Goal: Task Accomplishment & Management: Use online tool/utility

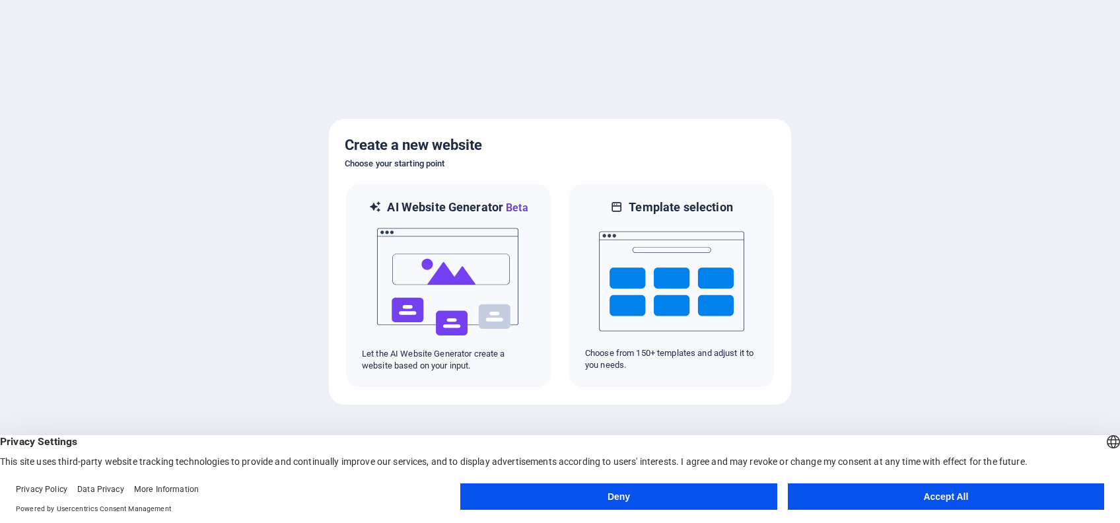
click at [579, 497] on button "Deny" at bounding box center [618, 497] width 316 height 26
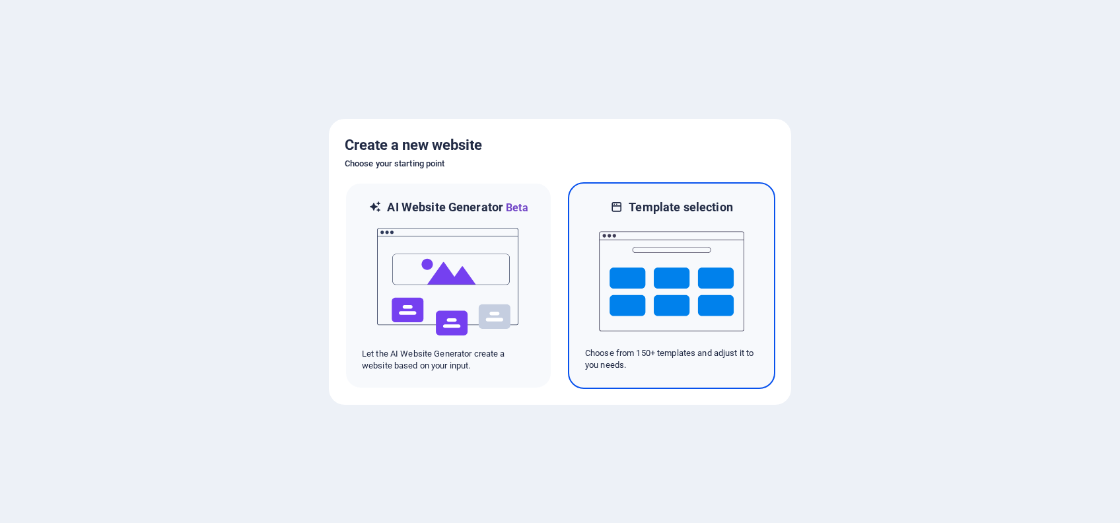
click at [716, 317] on img at bounding box center [671, 281] width 145 height 132
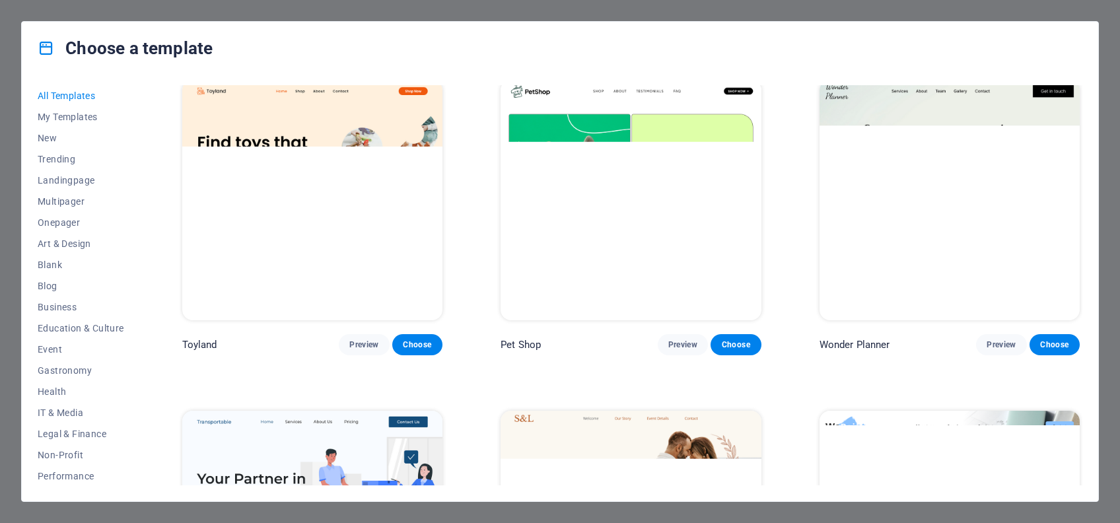
scroll to position [1057, 0]
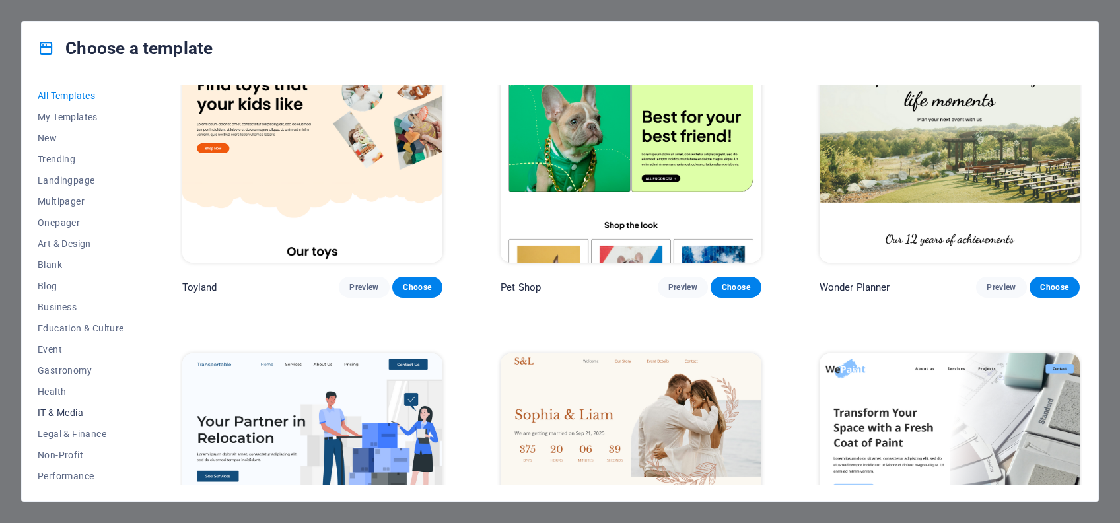
click at [61, 410] on span "IT & Media" at bounding box center [81, 413] width 87 height 11
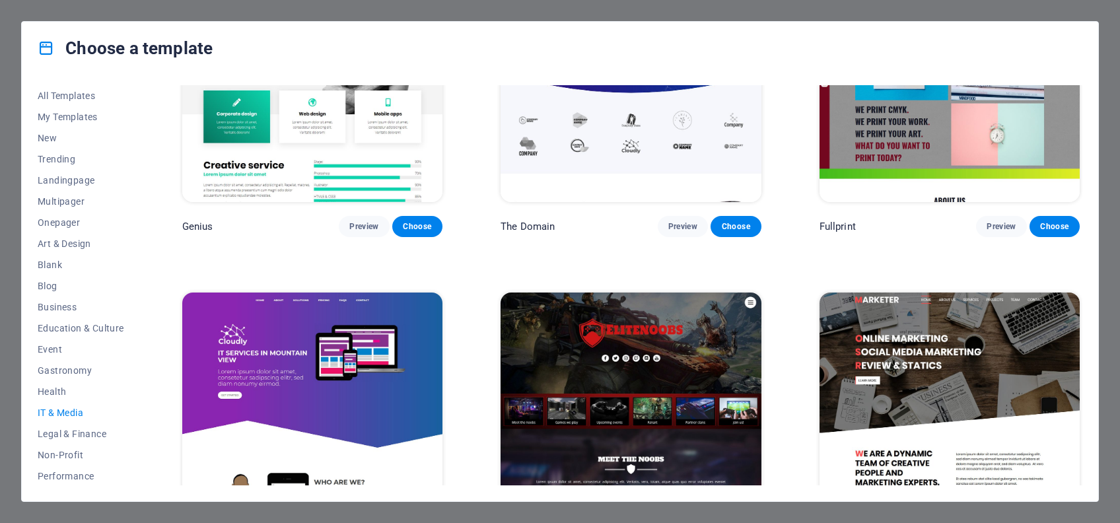
scroll to position [863, 0]
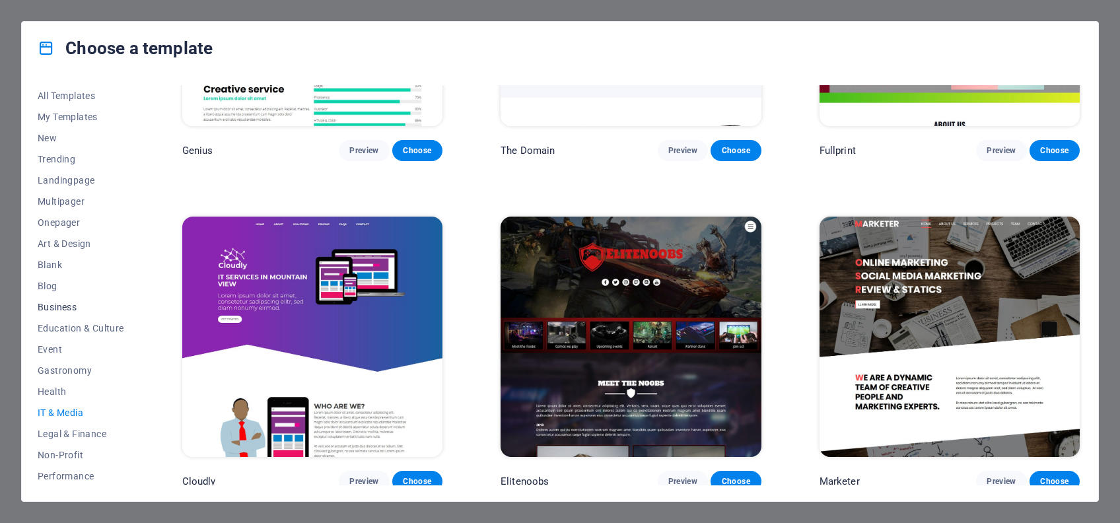
click at [65, 307] on span "Business" at bounding box center [81, 307] width 87 height 11
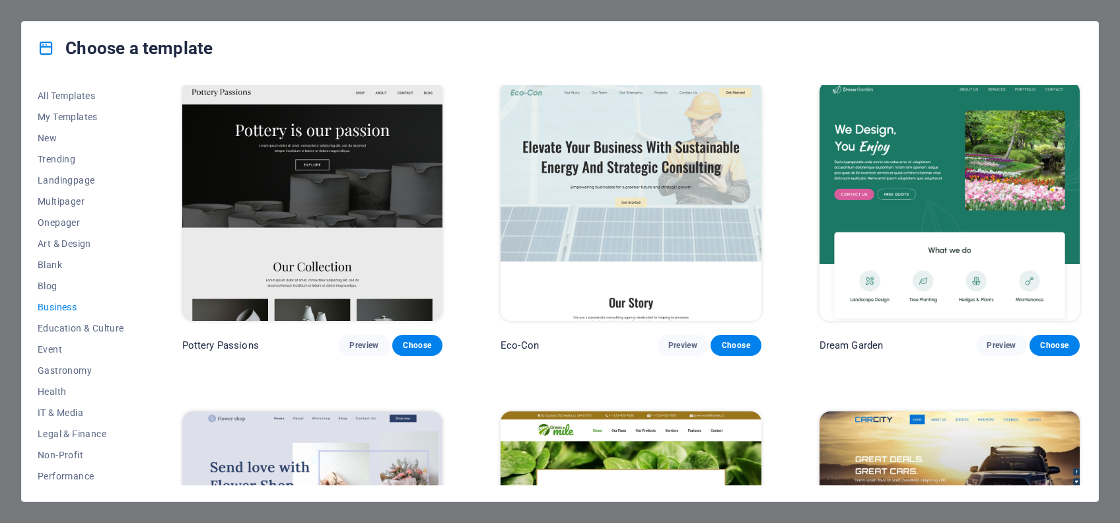
scroll to position [5, 0]
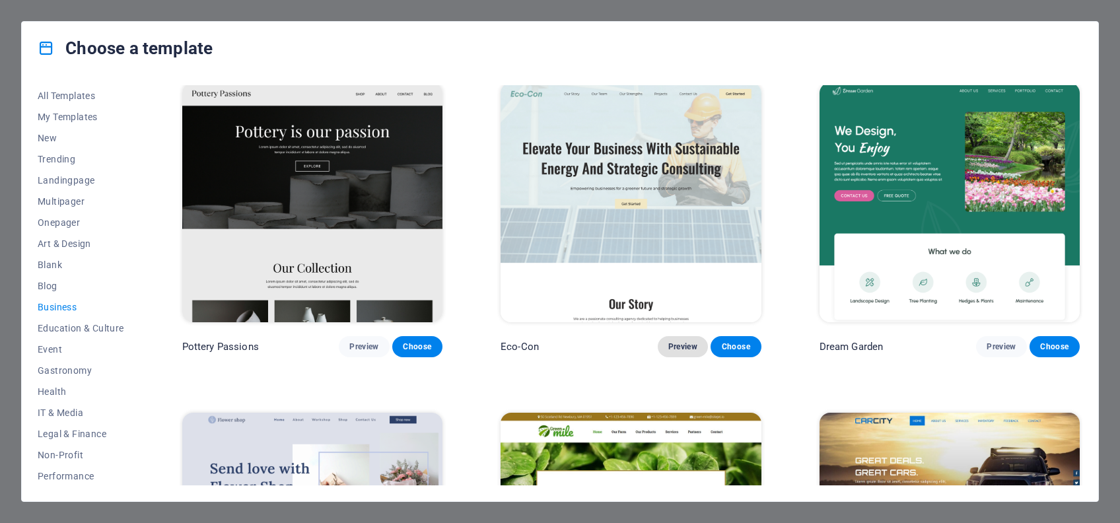
click at [671, 347] on span "Preview" at bounding box center [683, 347] width 29 height 11
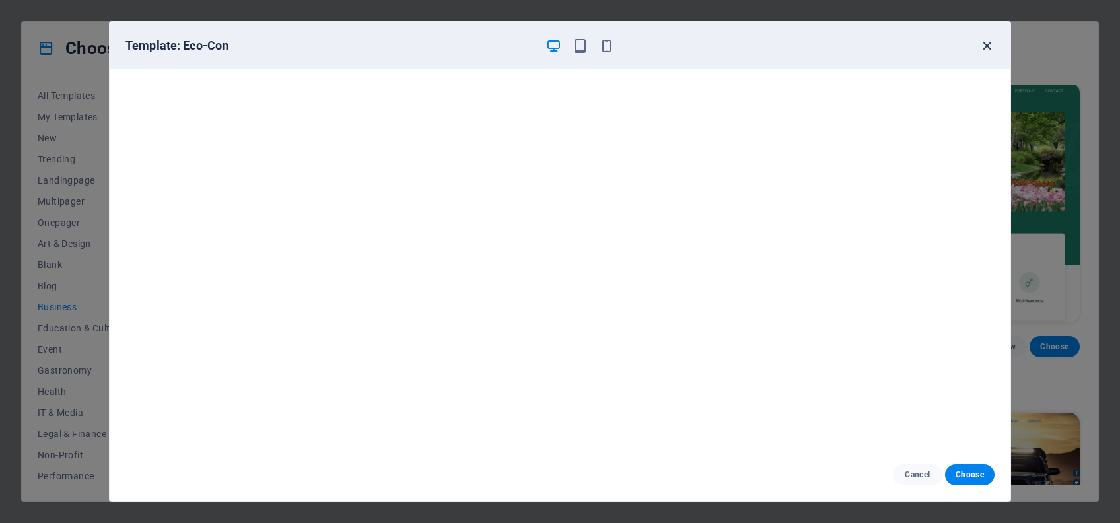
click at [983, 38] on icon "button" at bounding box center [987, 45] width 15 height 15
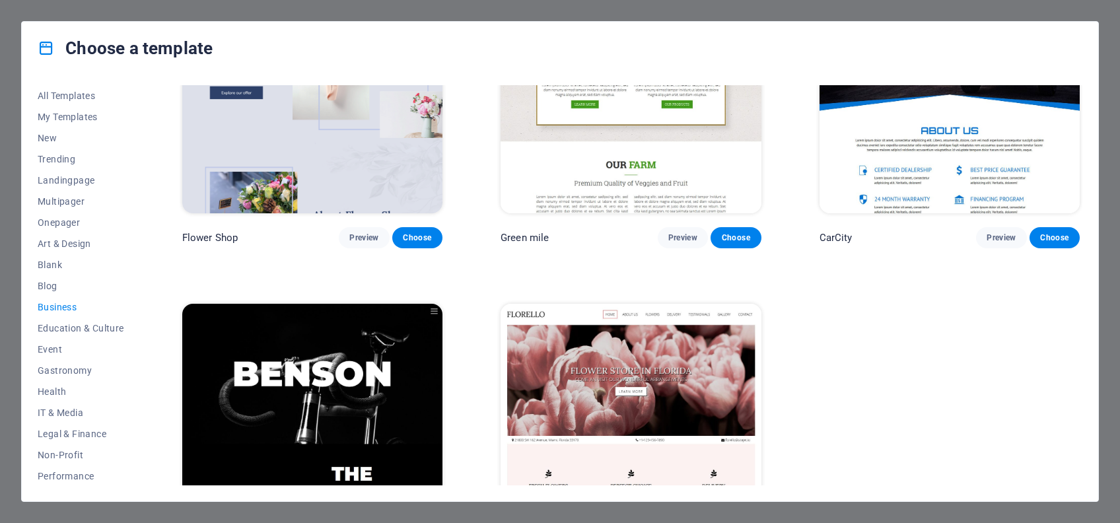
scroll to position [534, 0]
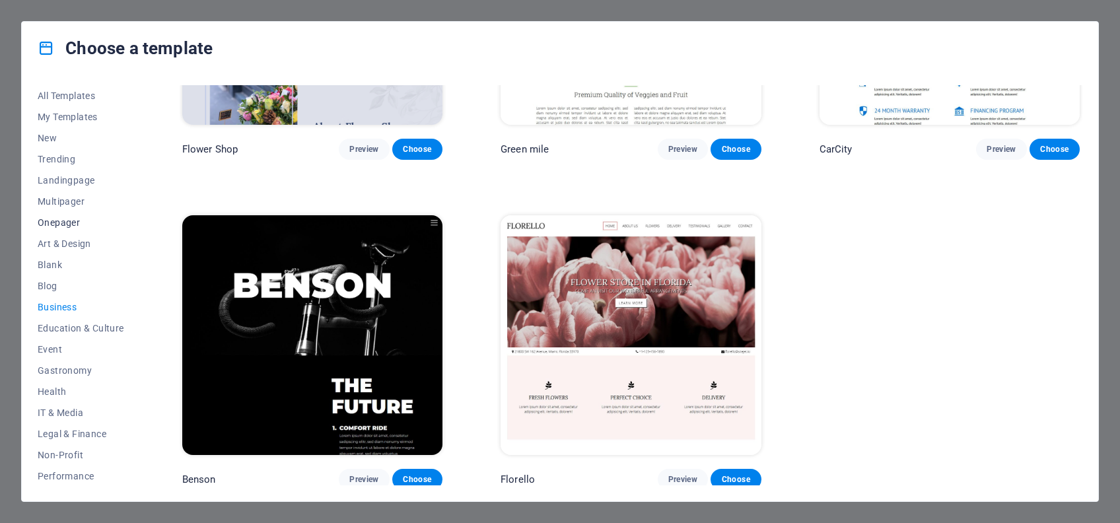
click at [69, 220] on span "Onepager" at bounding box center [81, 222] width 87 height 11
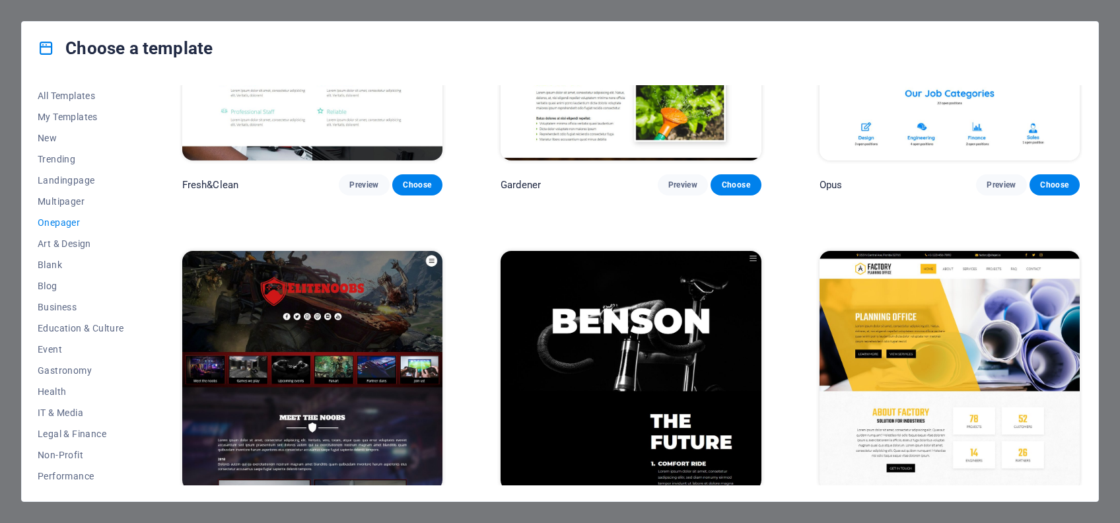
scroll to position [6333, 0]
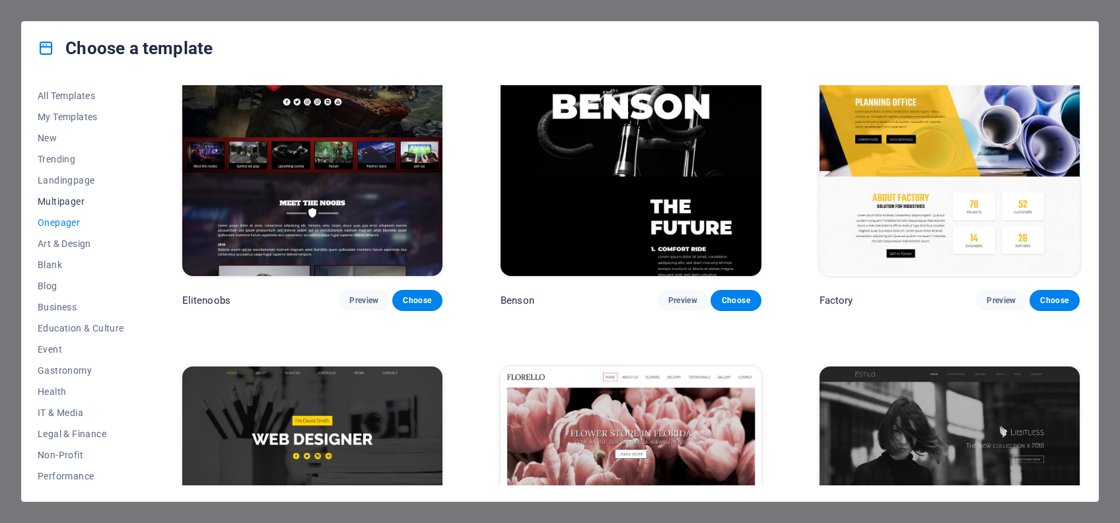
click at [60, 202] on span "Multipager" at bounding box center [81, 201] width 87 height 11
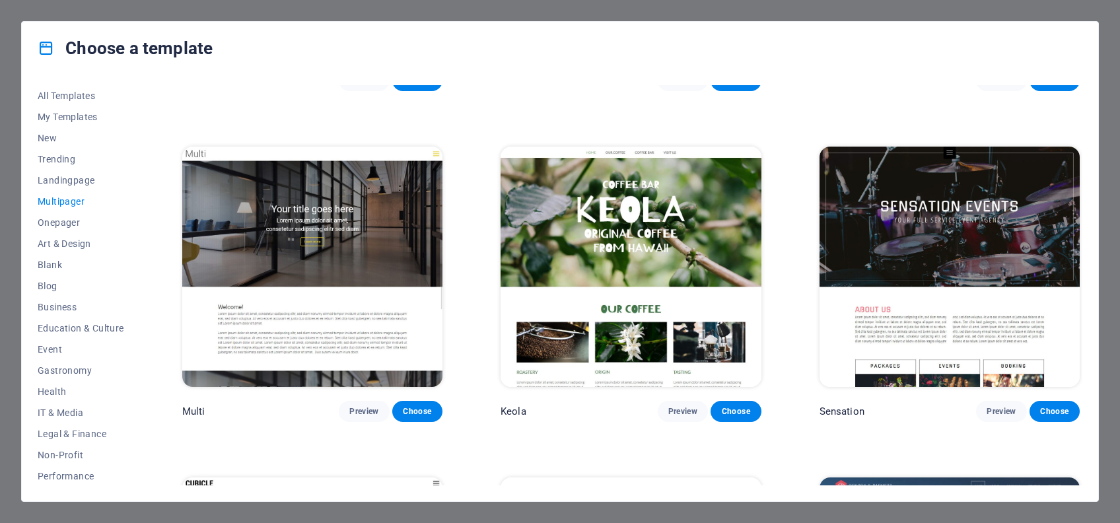
scroll to position [7446, 0]
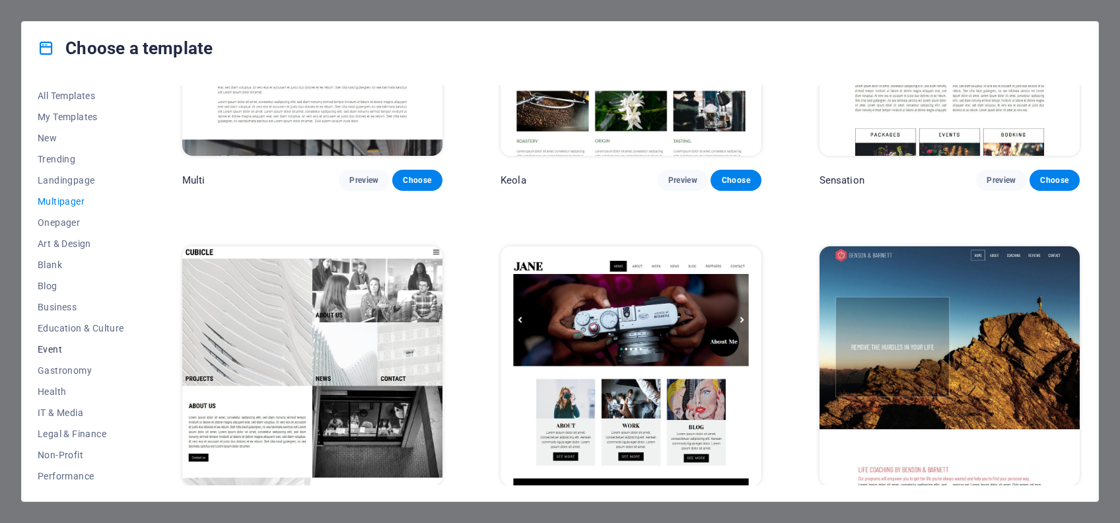
click at [46, 346] on span "Event" at bounding box center [81, 349] width 87 height 11
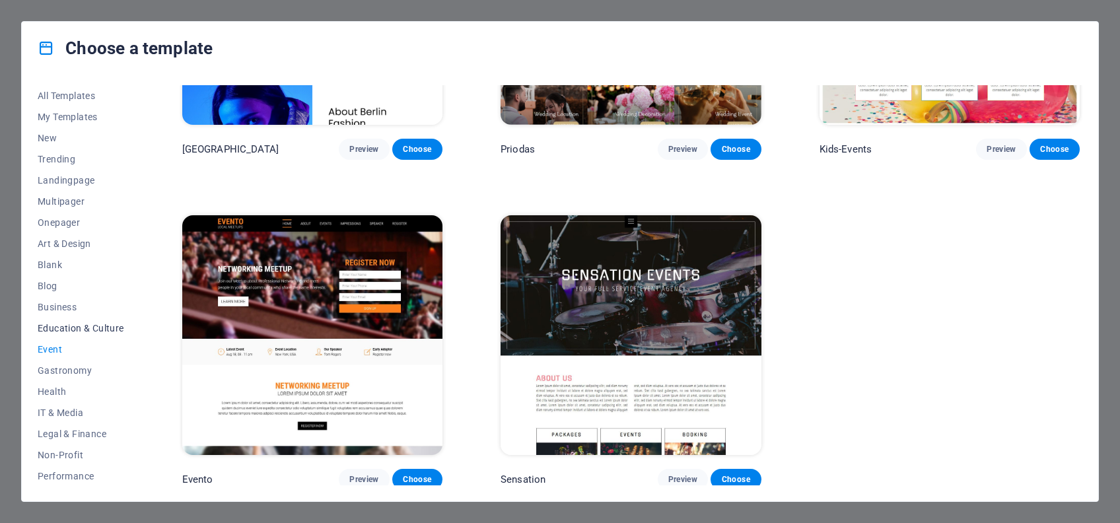
click at [62, 323] on span "Education & Culture" at bounding box center [81, 328] width 87 height 11
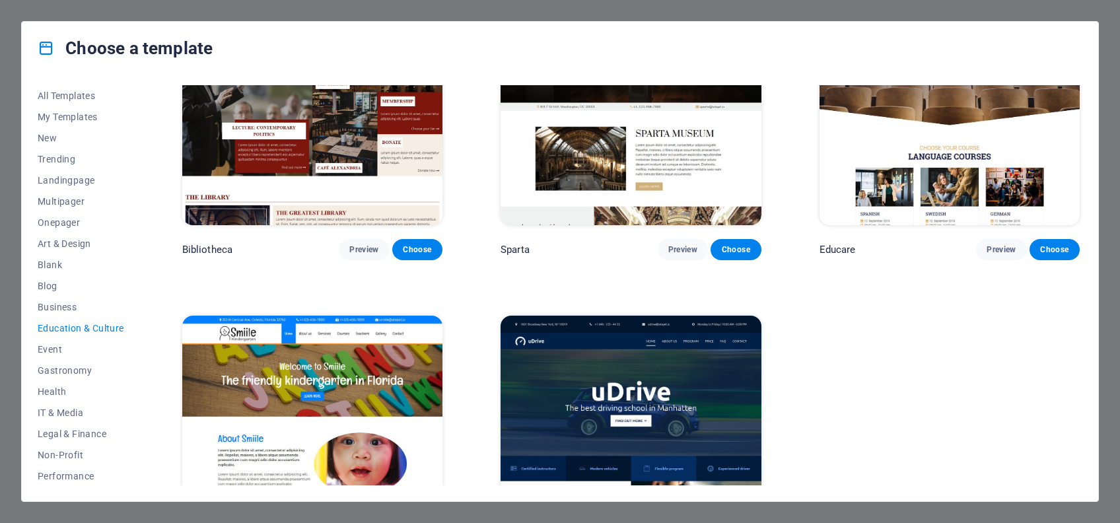
scroll to position [270, 0]
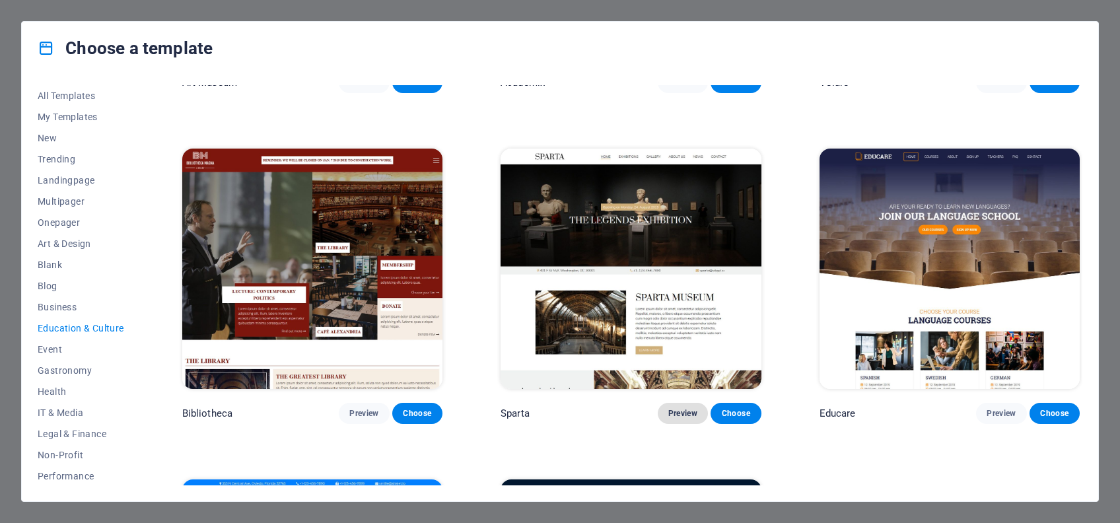
click at [679, 408] on span "Preview" at bounding box center [683, 413] width 29 height 11
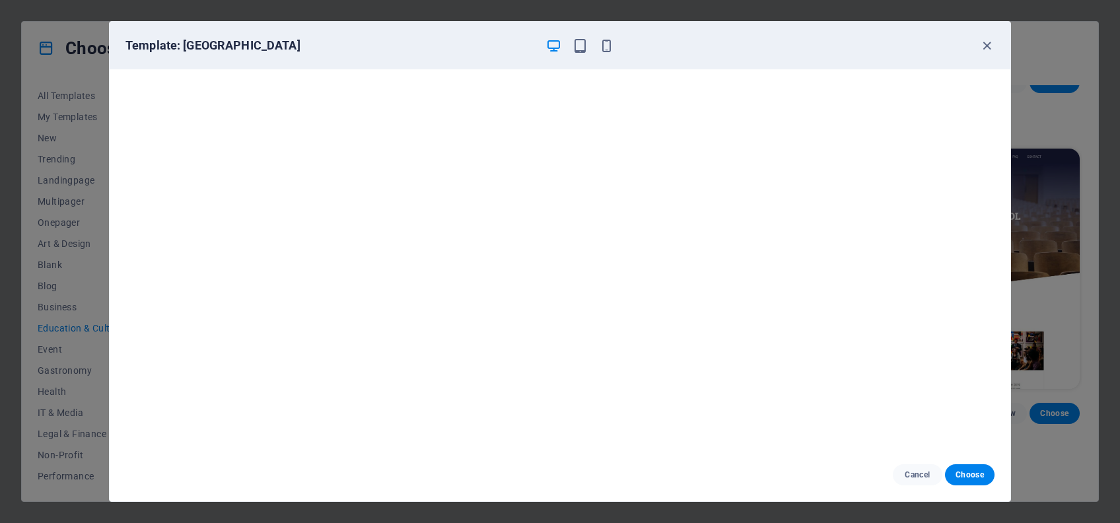
scroll to position [0, 0]
click at [965, 470] on span "Choose" at bounding box center [970, 475] width 28 height 11
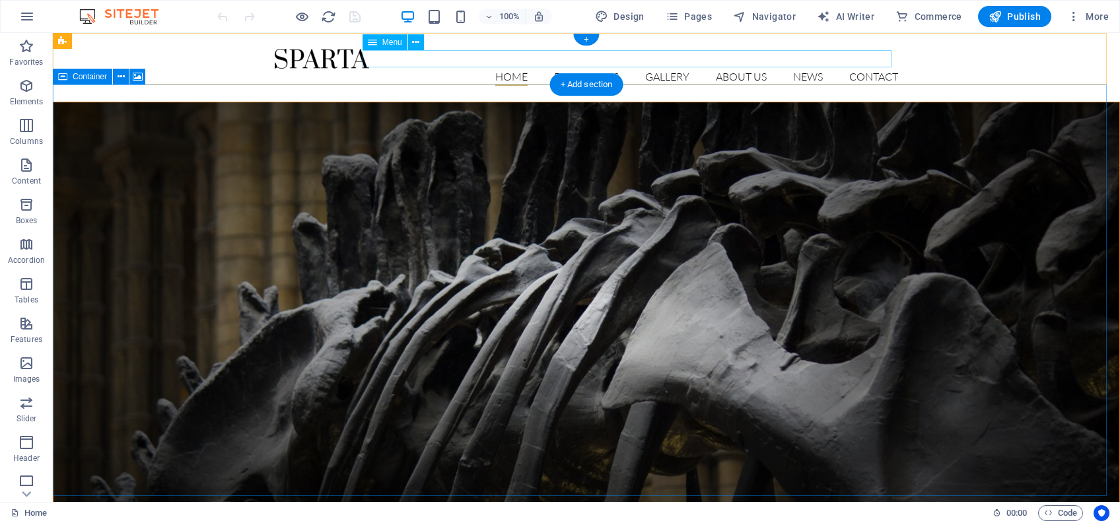
click at [587, 69] on nav "Home Exhibitions Detail view Gallery About us News Contact" at bounding box center [587, 77] width 624 height 17
click at [671, 69] on nav "Home Exhibitions Detail view Gallery About us News Contact" at bounding box center [587, 77] width 624 height 17
